Goal: Task Accomplishment & Management: Manage account settings

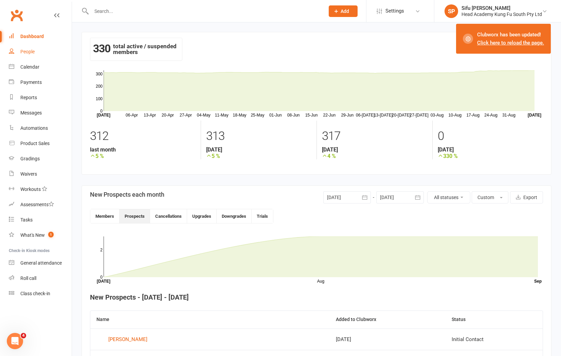
click at [24, 47] on link "People" at bounding box center [40, 51] width 63 height 15
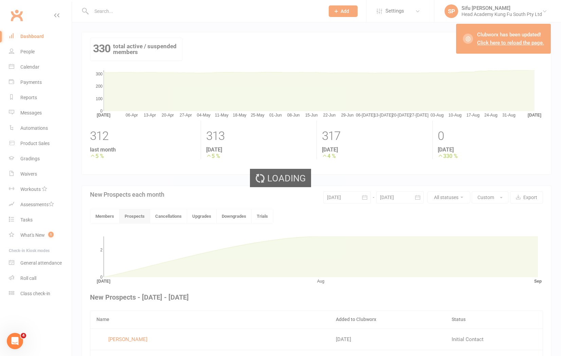
click at [24, 53] on div "Loading" at bounding box center [280, 178] width 561 height 356
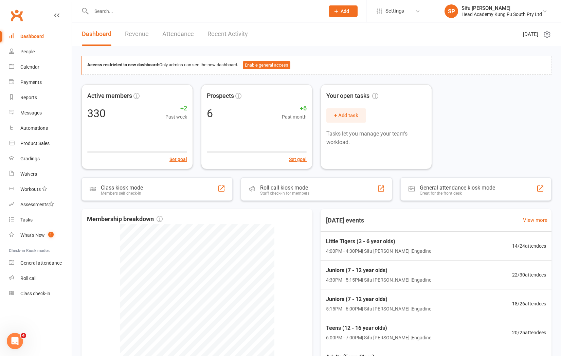
click at [504, 135] on div "Active members 330 +2 Past week Set goal Prospects 6 +6 Past month Set goal You…" at bounding box center [316, 126] width 470 height 85
click at [28, 56] on link "People" at bounding box center [40, 51] width 63 height 15
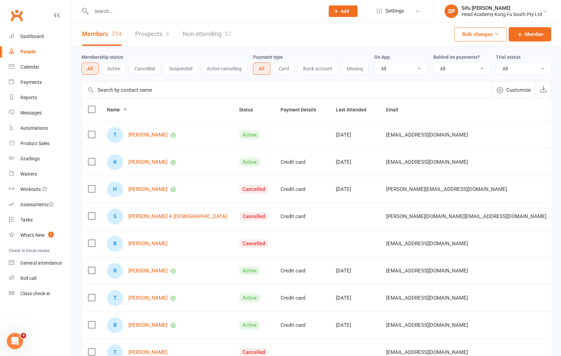
click at [27, 52] on div "People" at bounding box center [27, 51] width 15 height 5
click at [156, 36] on link "Prospects 6" at bounding box center [152, 33] width 34 height 23
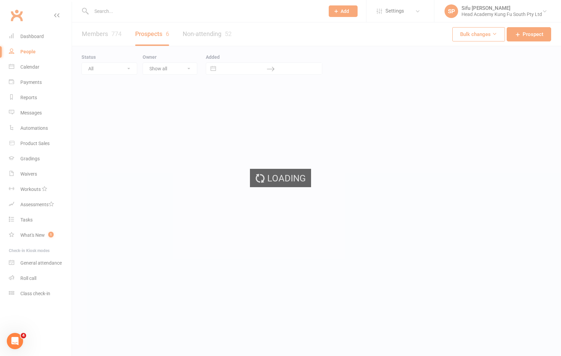
select select "25"
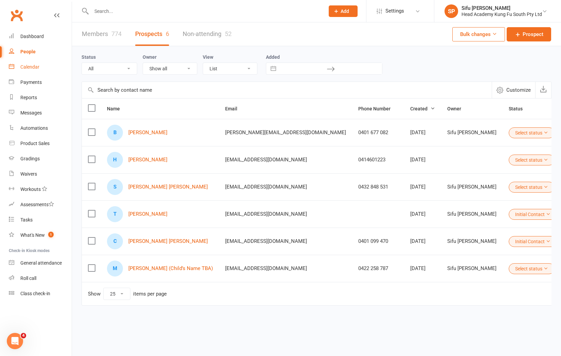
click at [32, 69] on div "Calendar" at bounding box center [29, 66] width 19 height 5
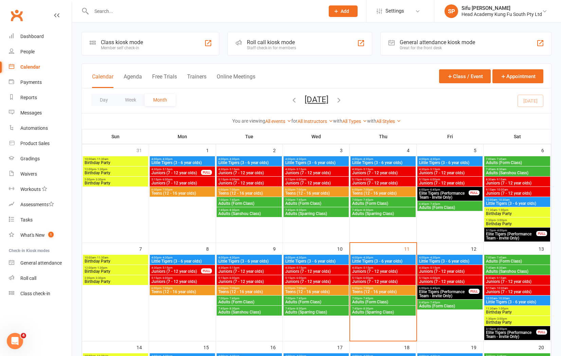
click at [520, 232] on span "Elite Tigers (Performance Team - Invite Only)" at bounding box center [511, 236] width 51 height 8
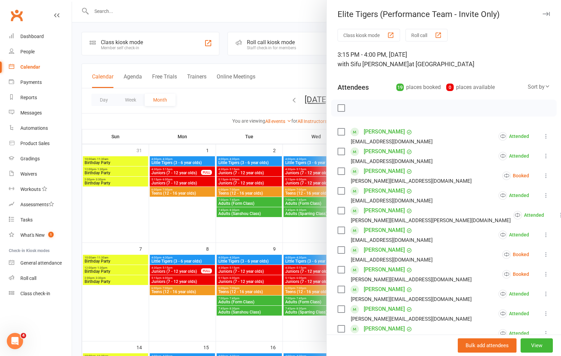
click at [274, 155] on div at bounding box center [316, 178] width 489 height 356
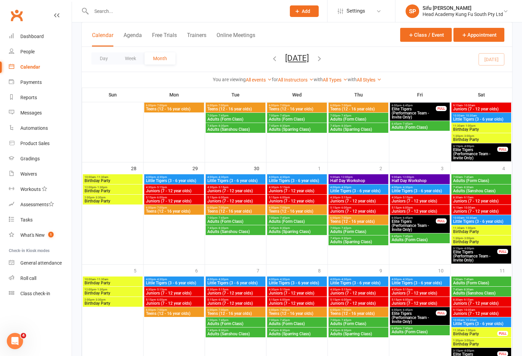
scroll to position [392, 0]
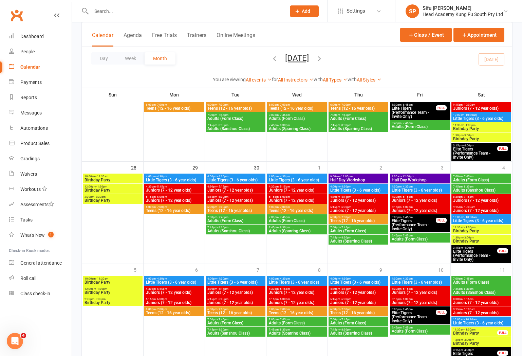
click at [354, 177] on span "9:00am - 12:00pm" at bounding box center [358, 176] width 57 height 3
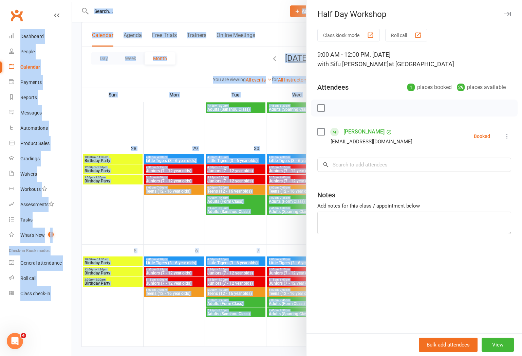
scroll to position [422, 0]
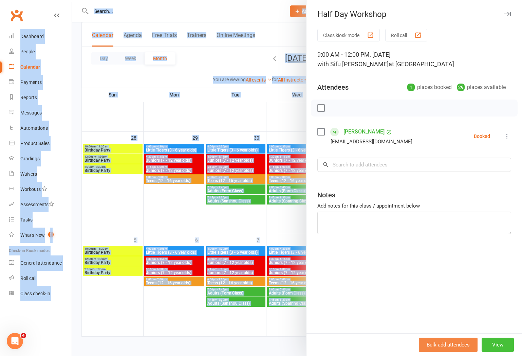
click at [501, 348] on button "View" at bounding box center [498, 345] width 32 height 14
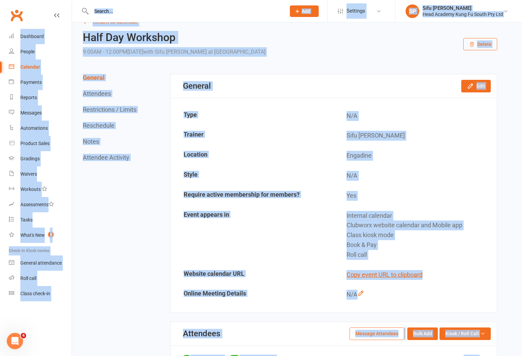
scroll to position [17, 0]
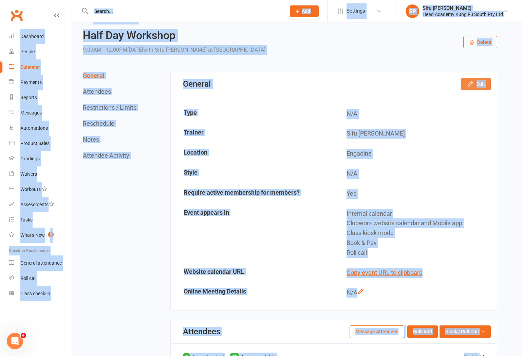
click at [465, 84] on button "Edit" at bounding box center [476, 84] width 30 height 12
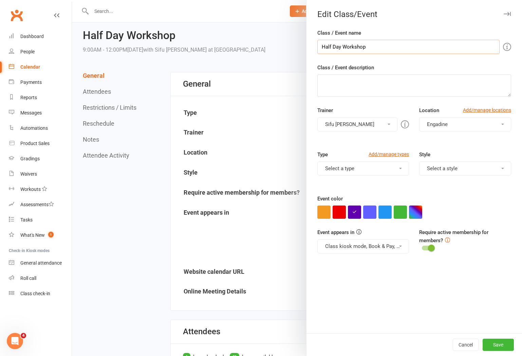
drag, startPoint x: 341, startPoint y: 47, endPoint x: 313, endPoint y: 48, distance: 27.9
click at [313, 48] on div "Class / Event name Half Day Workshop Class / Event description Trainer [PERSON_…" at bounding box center [415, 181] width 216 height 304
click at [323, 45] on input "9am - 12pm) Workshop" at bounding box center [408, 47] width 182 height 14
type input "(9am - 12pm) Workshop"
click at [498, 346] on button "Save" at bounding box center [498, 345] width 31 height 12
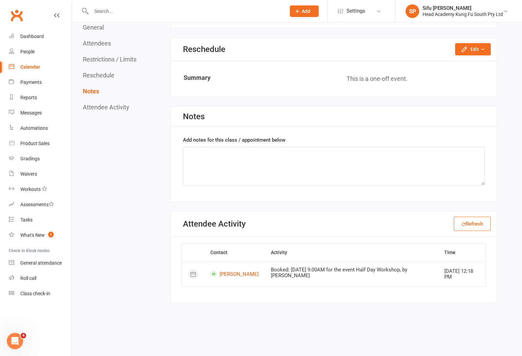
scroll to position [0, 0]
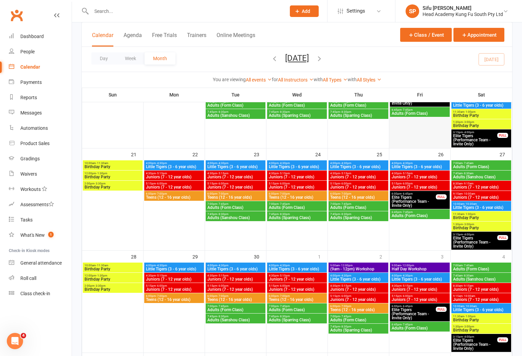
scroll to position [371, 0]
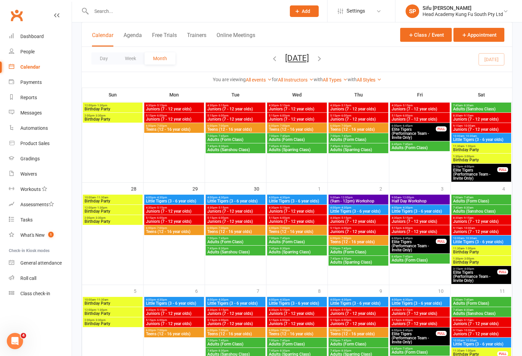
click at [409, 200] on span "Half Day Workshop" at bounding box center [419, 201] width 57 height 4
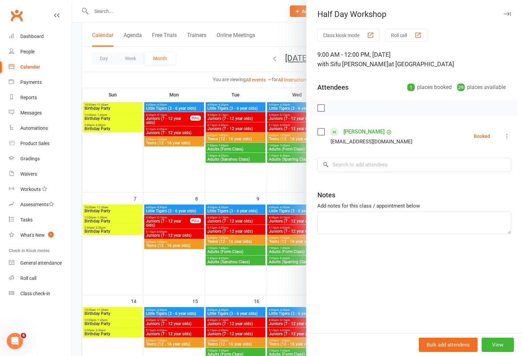
scroll to position [0, 0]
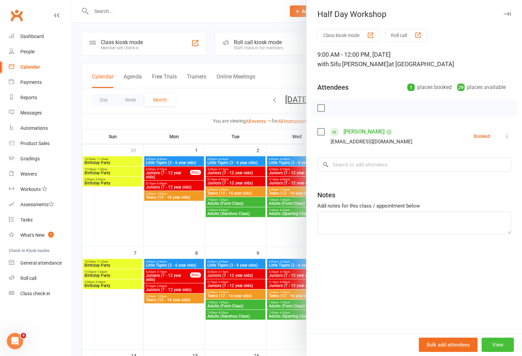
click at [495, 339] on button "View" at bounding box center [498, 345] width 32 height 14
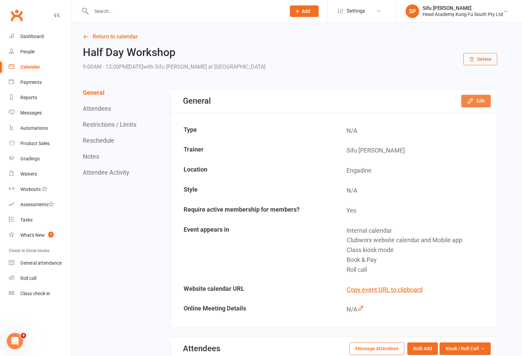
scroll to position [2, 0]
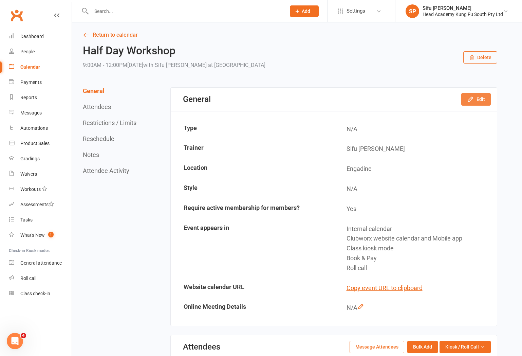
click at [473, 104] on button "Edit" at bounding box center [476, 99] width 30 height 12
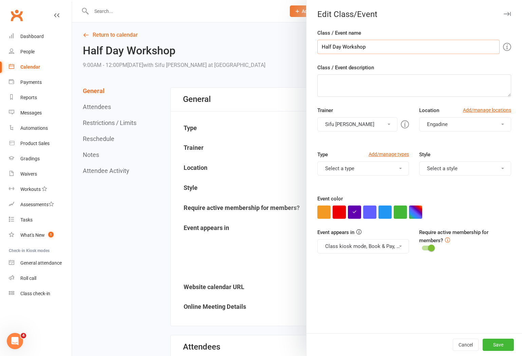
drag, startPoint x: 343, startPoint y: 46, endPoint x: 301, endPoint y: 46, distance: 41.8
click at [301, 0] on div "Edit Class/Event Class / Event name Half Day Workshop Class / Event description…" at bounding box center [297, 0] width 450 height 0
click at [322, 47] on input "9am - 12pm Workshop" at bounding box center [408, 47] width 182 height 14
click at [350, 45] on input "(9am - 12pm Workshop" at bounding box center [408, 47] width 182 height 14
type input "(9am - 12pm) Workshop"
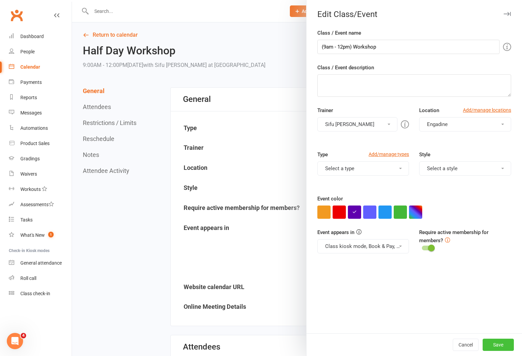
click at [500, 341] on button "Save" at bounding box center [498, 345] width 31 height 12
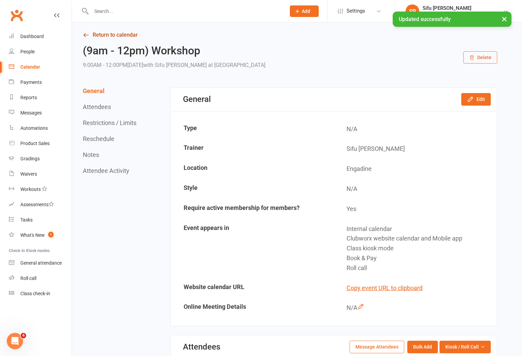
click at [114, 38] on link "Return to calendar" at bounding box center [290, 35] width 415 height 10
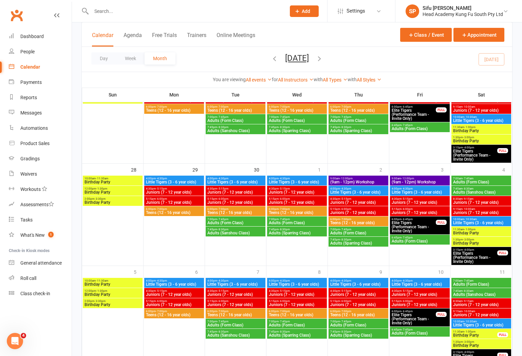
scroll to position [380, 0]
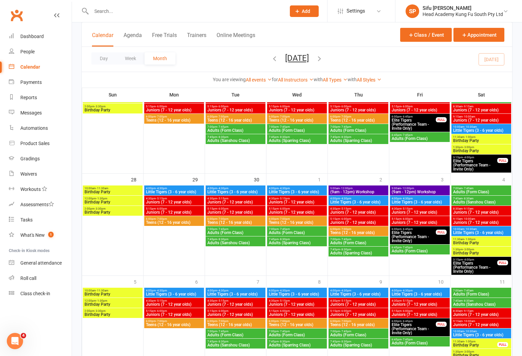
click at [370, 189] on span "9:00am - 12:00pm" at bounding box center [358, 188] width 57 height 3
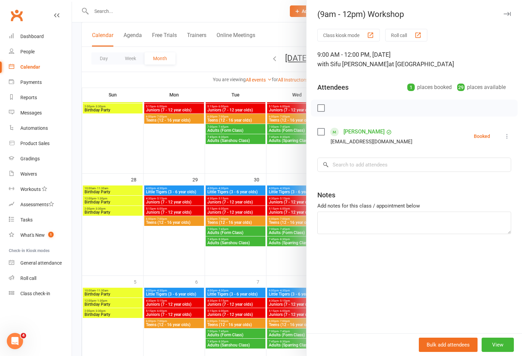
click at [509, 13] on icon "button" at bounding box center [507, 14] width 7 height 4
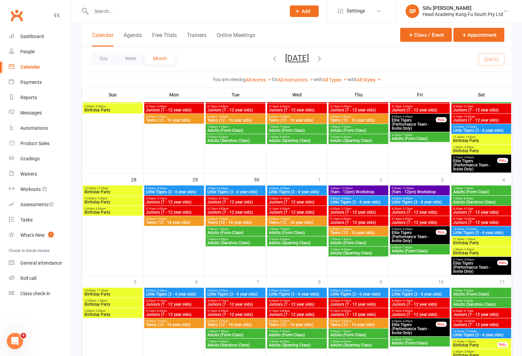
click at [373, 189] on span "9:00am - 12:00pm" at bounding box center [358, 188] width 57 height 3
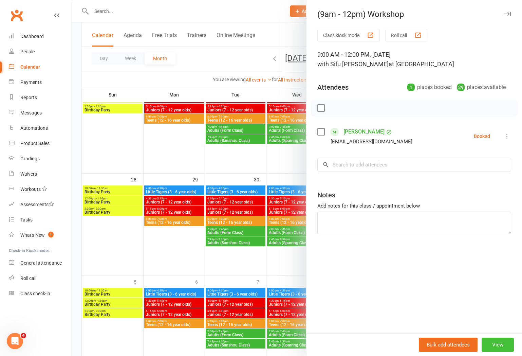
click at [504, 345] on button "View" at bounding box center [498, 345] width 32 height 14
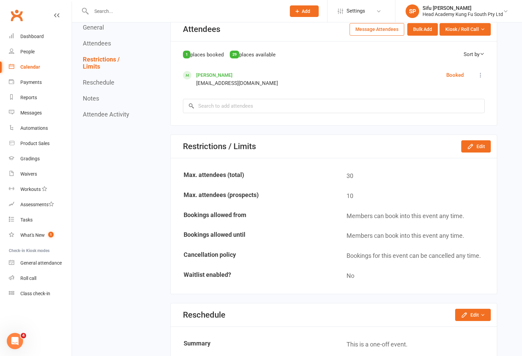
scroll to position [322, 0]
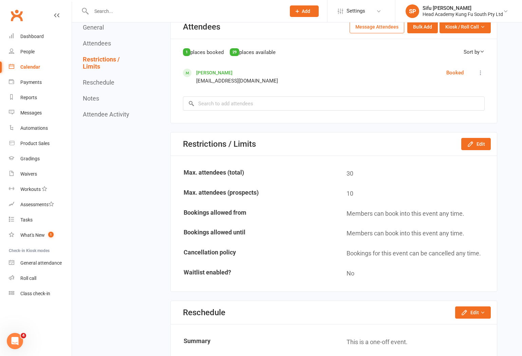
click at [515, 171] on div "Return to calendar (9am - 12pm) Workshop 9:00AM - 12:00PM[DATE] with Sifu [PERS…" at bounding box center [297, 155] width 450 height 908
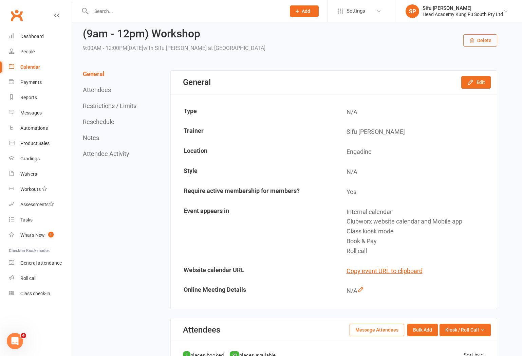
scroll to position [5, 0]
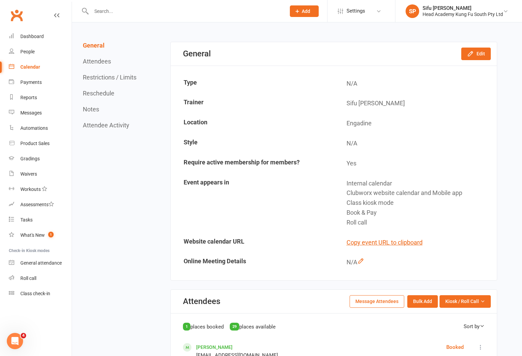
scroll to position [0, 0]
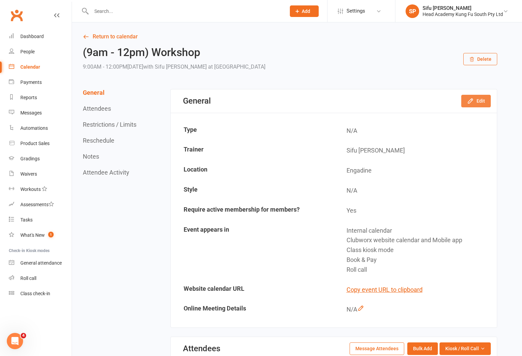
click at [482, 104] on button "Edit" at bounding box center [476, 101] width 30 height 12
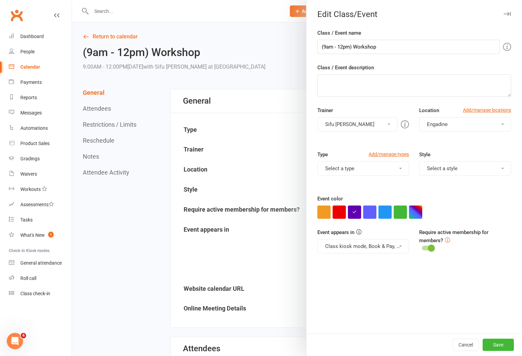
click at [510, 13] on icon "button" at bounding box center [507, 14] width 7 height 4
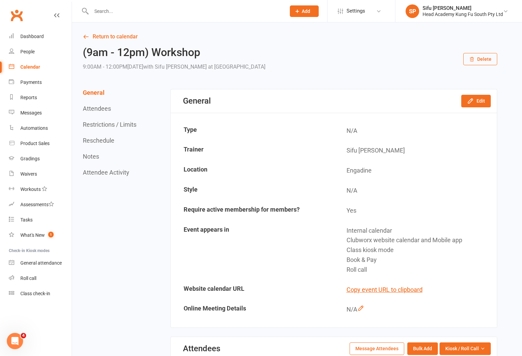
click at [106, 36] on link "Return to calendar" at bounding box center [290, 37] width 415 height 10
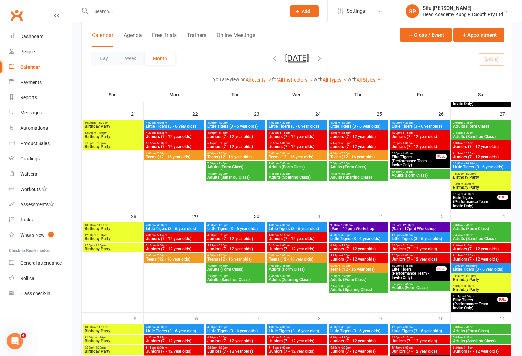
scroll to position [422, 0]
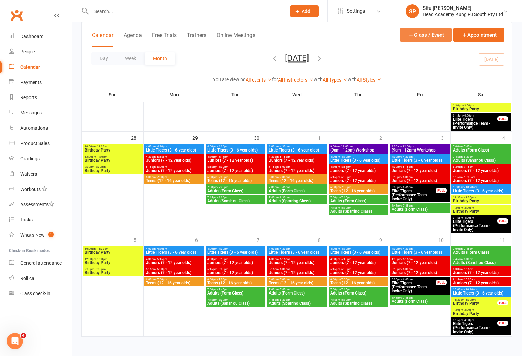
click at [440, 38] on button "Class / Event" at bounding box center [426, 35] width 52 height 14
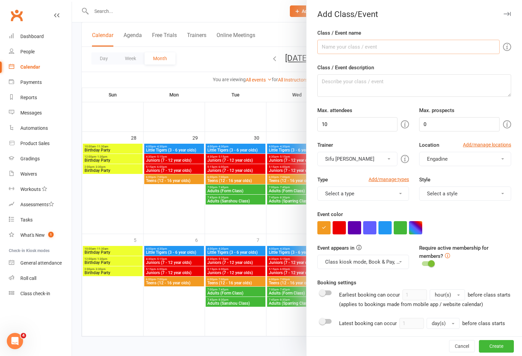
click at [393, 47] on input "Class / Event name" at bounding box center [408, 47] width 182 height 14
click at [472, 69] on div "Class / Event description" at bounding box center [414, 79] width 194 height 33
click at [402, 49] on input "Class / Event name" at bounding box center [408, 47] width 182 height 14
click at [451, 54] on form "Class / Event name Class / Event description Max. attendees 10 Max. prospects 0…" at bounding box center [414, 262] width 194 height 466
click at [510, 13] on icon "button" at bounding box center [507, 14] width 7 height 4
